Goal: Check status

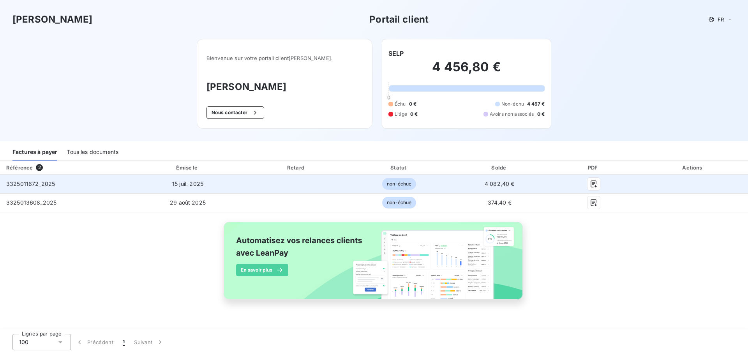
click at [44, 180] on div "3325011672_2025" at bounding box center [30, 184] width 49 height 8
click at [383, 184] on span "non-échue" at bounding box center [399, 184] width 34 height 12
click at [591, 182] on icon "button" at bounding box center [594, 184] width 8 height 8
